Goal: Check status: Check status

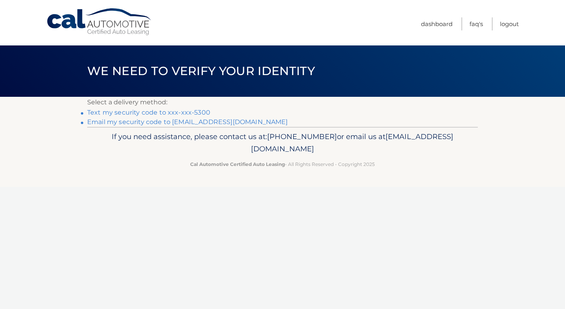
click at [163, 111] on link "Text my security code to xxx-xxx-5300" at bounding box center [148, 112] width 123 height 7
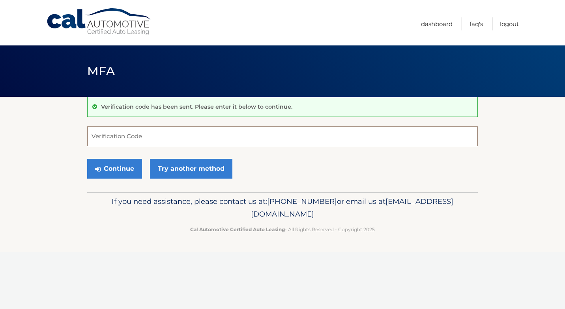
click at [158, 135] on input "Verification Code" at bounding box center [282, 136] width 391 height 20
type input "805883"
click at [120, 170] on button "Continue" at bounding box center [114, 169] width 55 height 20
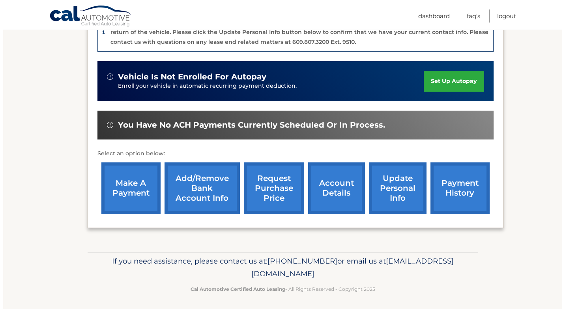
scroll to position [230, 0]
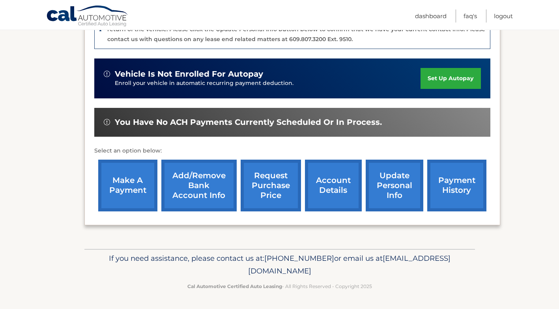
click at [284, 187] on link "request purchase price" at bounding box center [271, 185] width 60 height 52
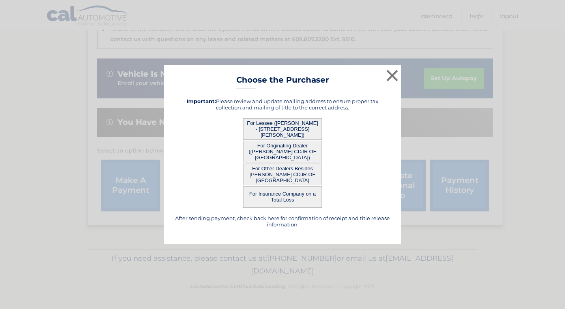
click at [287, 126] on button "For Lessee (RONALD YUSAM - 291 Lowell St, , Lexington, MA 02420)" at bounding box center [282, 129] width 79 height 22
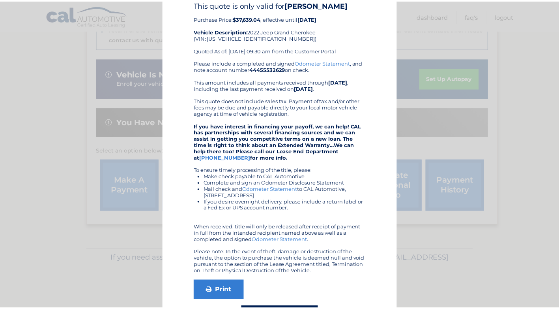
scroll to position [0, 0]
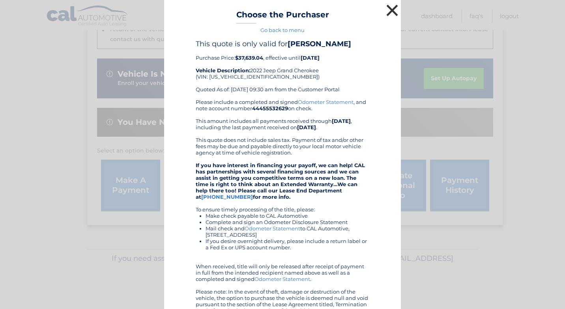
click at [390, 7] on button "×" at bounding box center [392, 10] width 16 height 16
